Goal: Find specific page/section: Find specific page/section

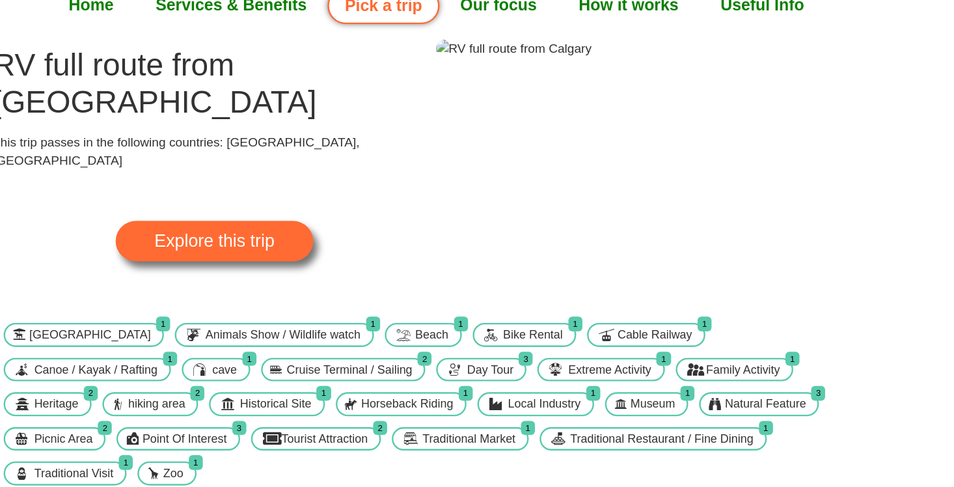
scroll to position [7, 0]
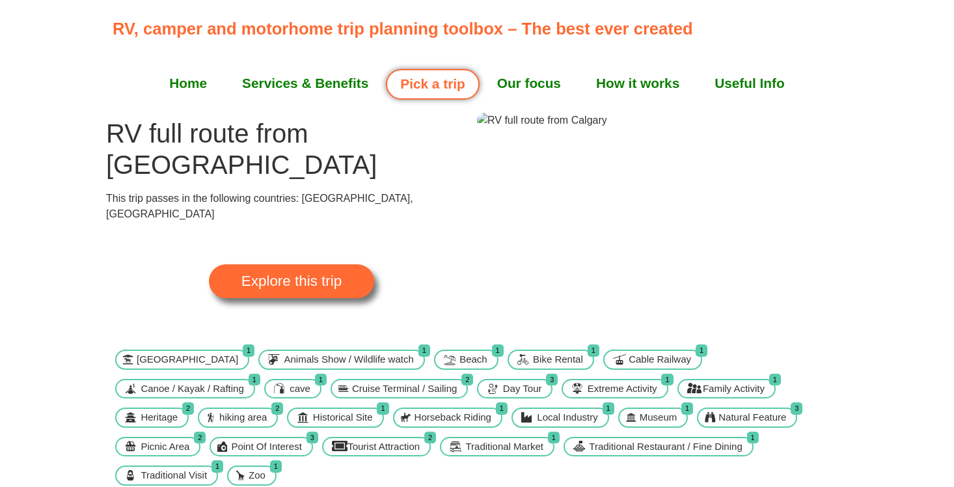
click at [448, 93] on link "Pick a trip" at bounding box center [432, 84] width 93 height 31
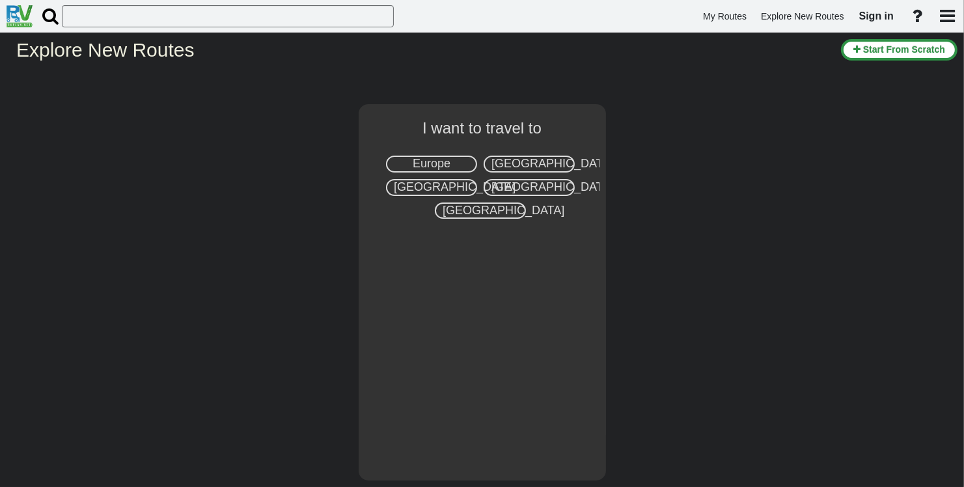
click at [455, 193] on div "Canada" at bounding box center [431, 187] width 91 height 17
select select "number:8"
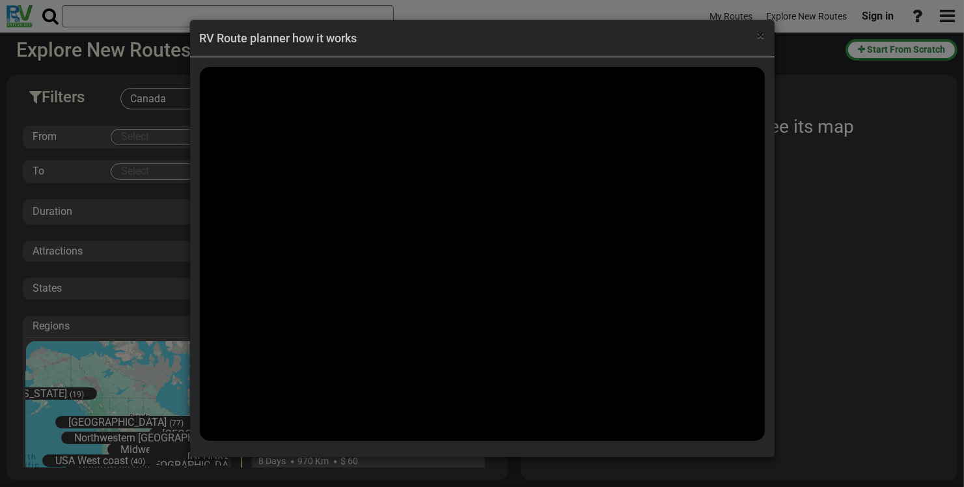
click at [761, 33] on span "×" at bounding box center [760, 35] width 7 height 16
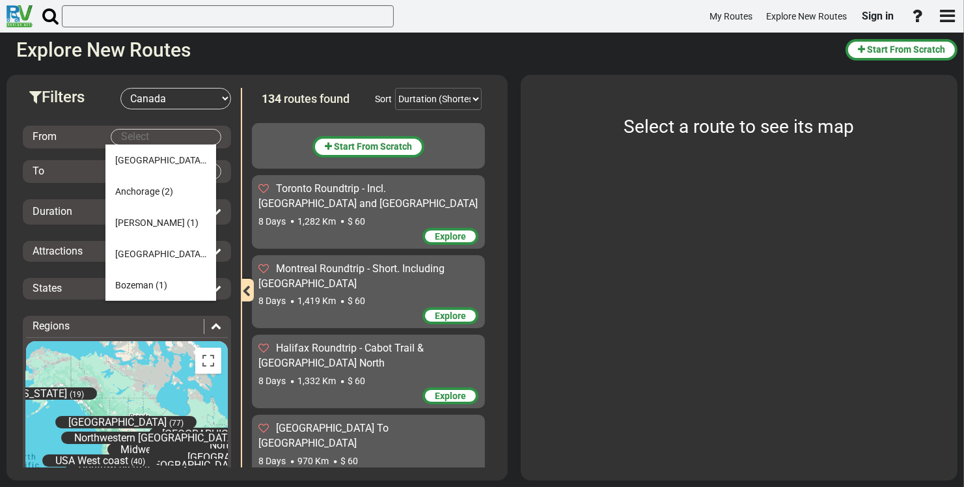
click at [153, 135] on body "My Routes Explore New Routes Sign in ×" at bounding box center [482, 243] width 964 height 487
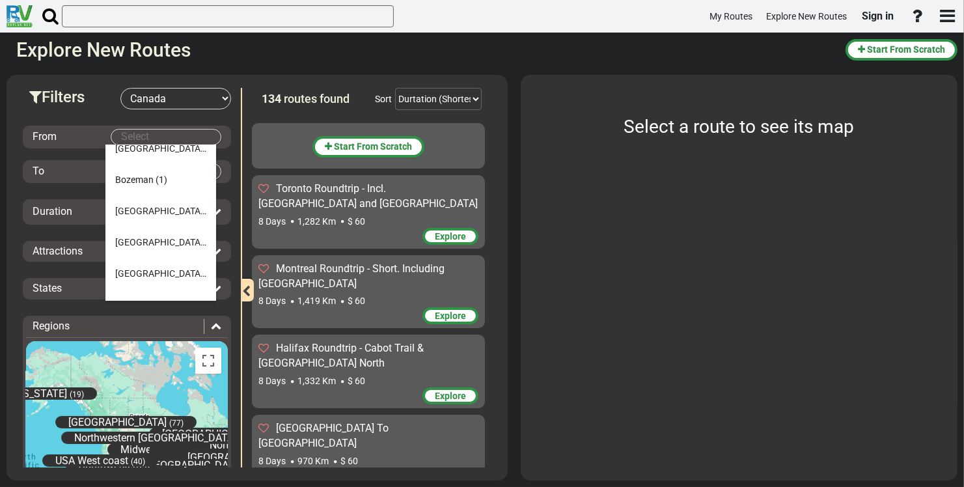
scroll to position [106, 0]
click at [169, 208] on li "Calgary (14)" at bounding box center [160, 210] width 111 height 31
type input "Calgary"
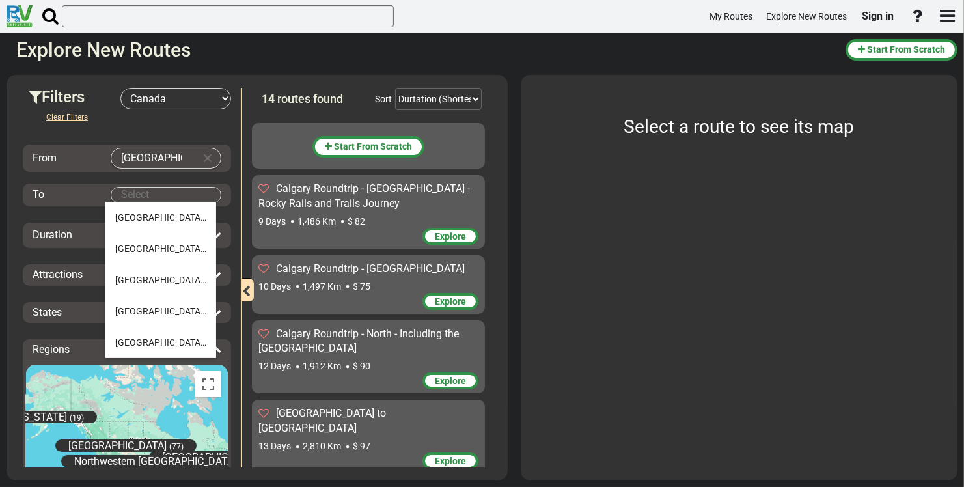
click at [166, 186] on body "My Routes Explore New Routes Sign in ×" at bounding box center [482, 243] width 964 height 487
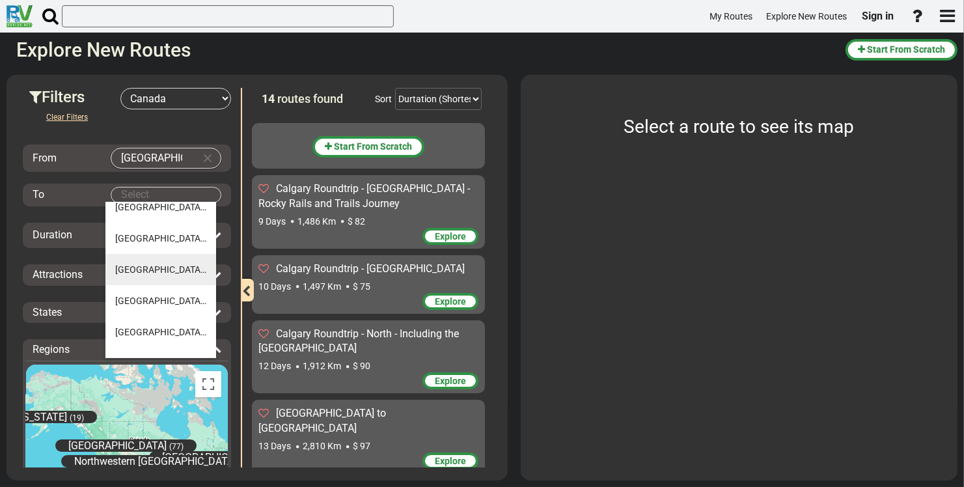
scroll to position [0, 0]
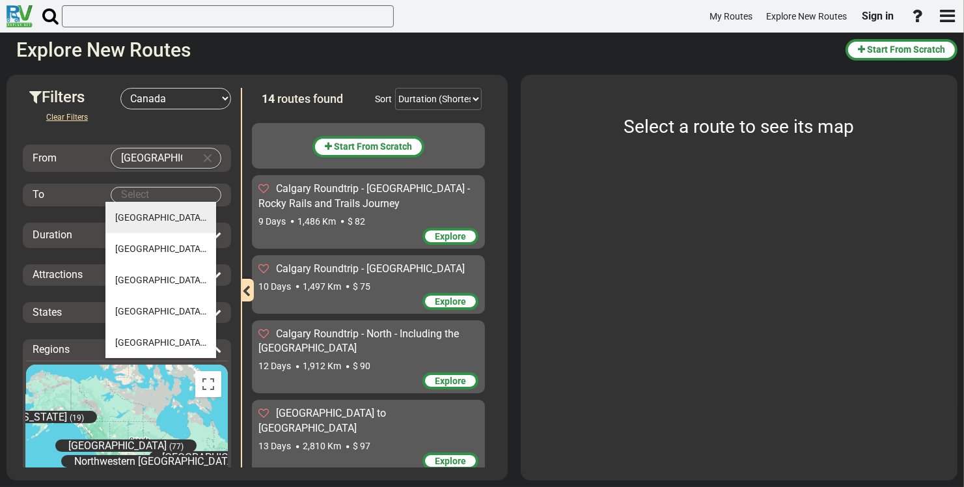
click at [205, 216] on span "(14)" at bounding box center [213, 217] width 17 height 10
type input "Calgary"
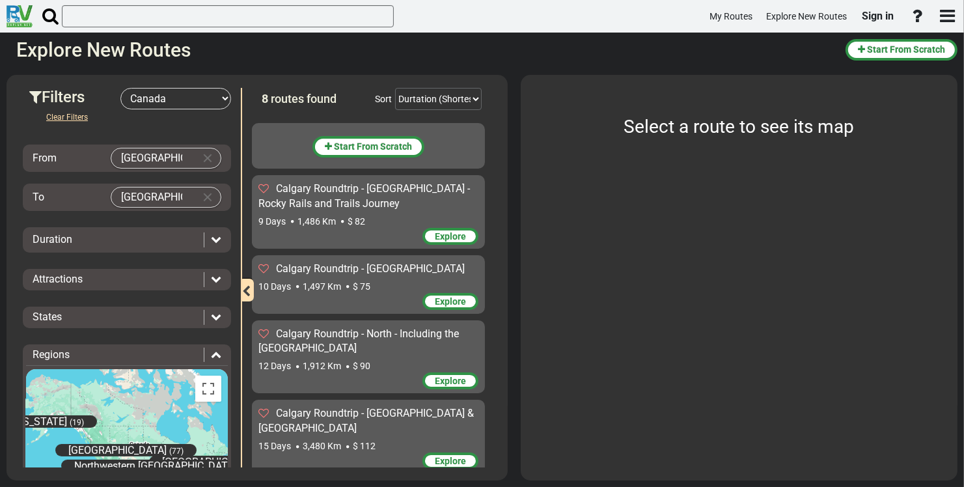
click at [170, 235] on div "Duration" at bounding box center [115, 239] width 165 height 15
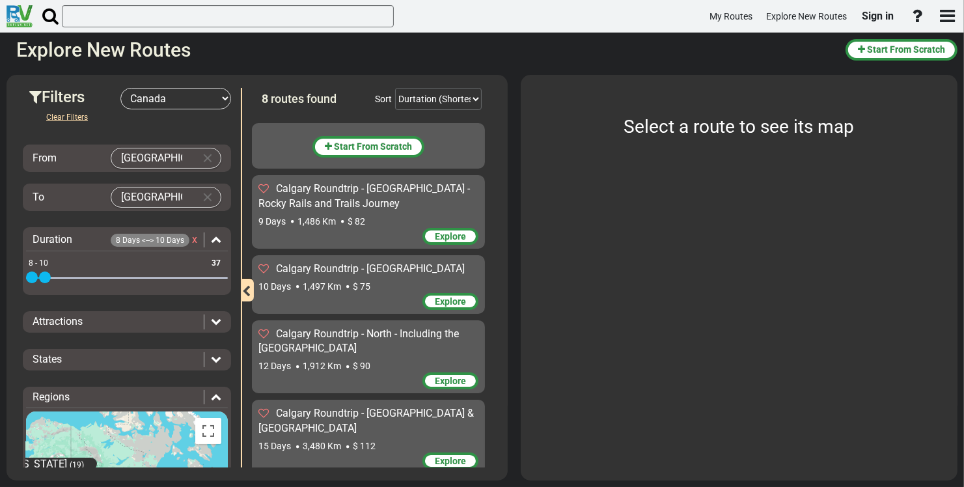
drag, startPoint x: 213, startPoint y: 275, endPoint x: 43, endPoint y: 275, distance: 169.8
click at [43, 275] on span at bounding box center [45, 277] width 12 height 12
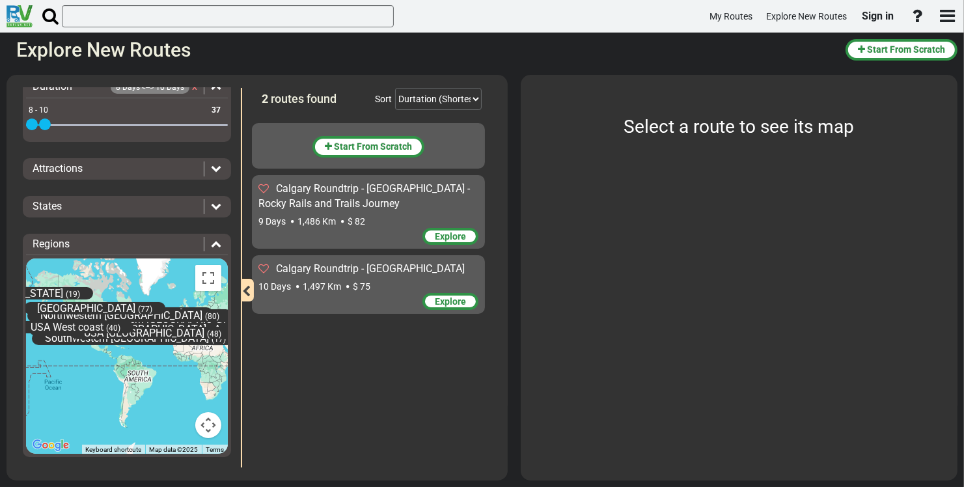
scroll to position [61, 0]
